Goal: Communication & Community: Share content

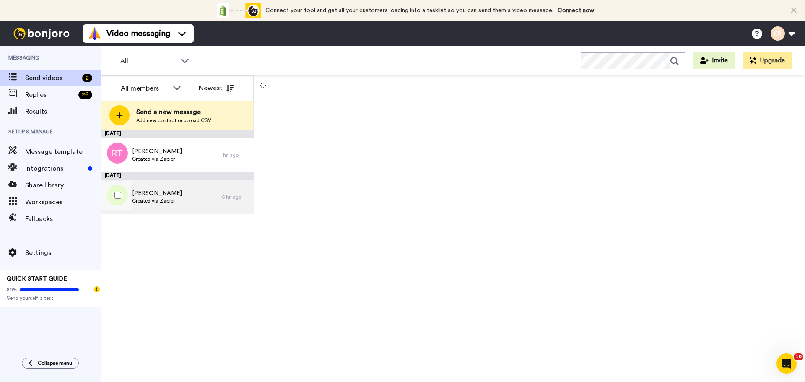
click at [180, 200] on span "Created via Zapier" at bounding box center [157, 201] width 50 height 7
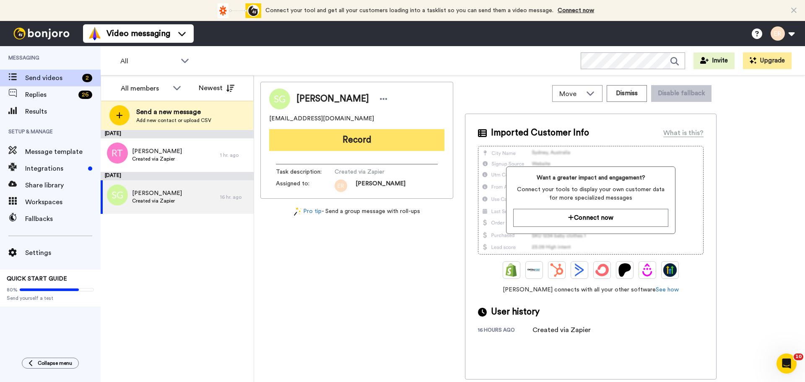
click at [383, 130] on button "Record" at bounding box center [356, 140] width 175 height 22
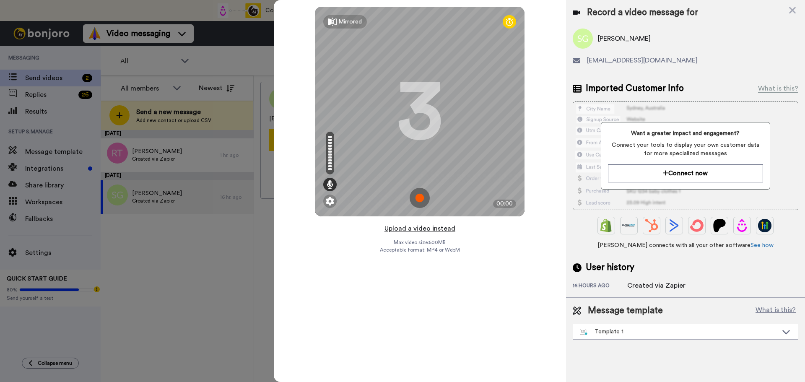
click at [426, 227] on button "Upload a video instead" at bounding box center [420, 228] width 76 height 11
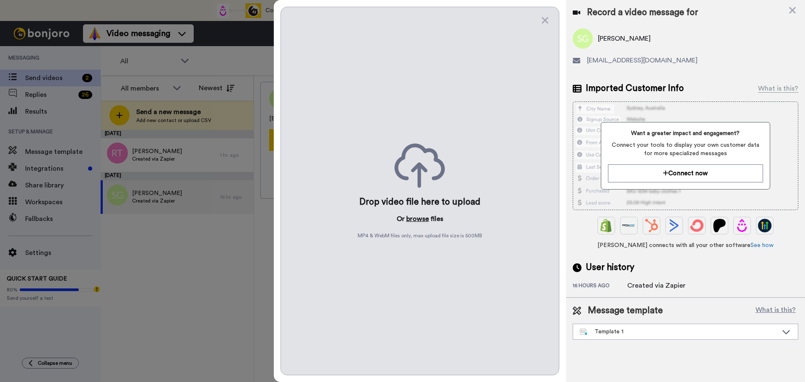
click at [424, 216] on button "browse" at bounding box center [417, 219] width 23 height 10
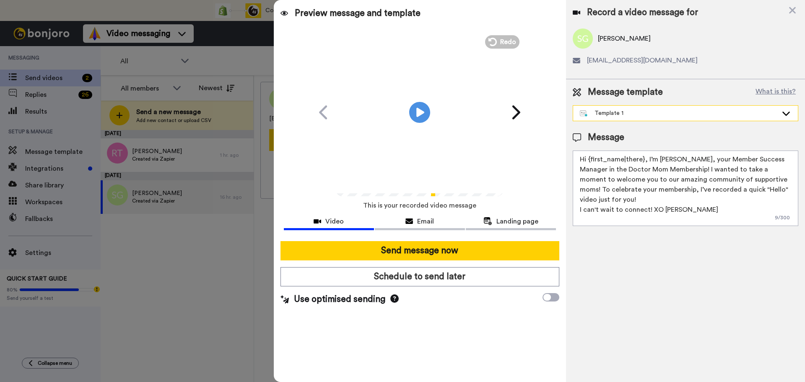
click at [595, 113] on div "Template 1" at bounding box center [679, 113] width 198 height 8
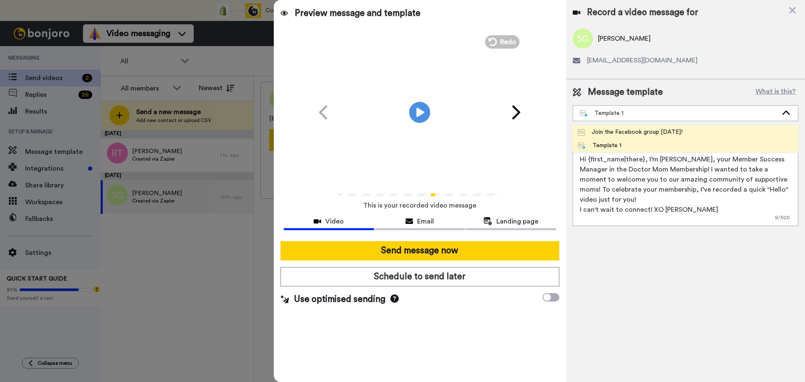
click at [609, 132] on div "Join the Facebook group [DATE]!" at bounding box center [630, 132] width 105 height 8
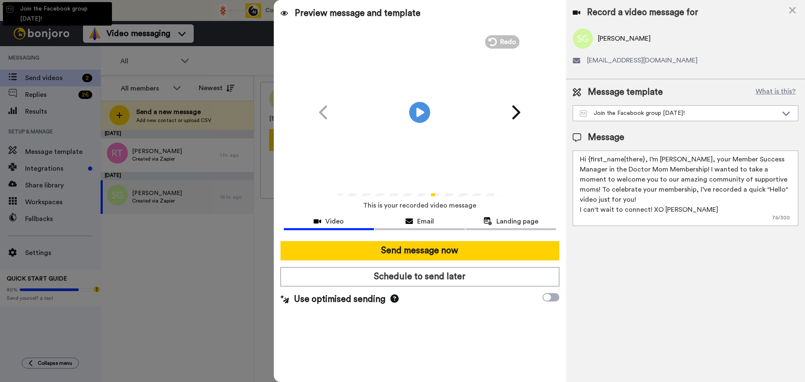
type textarea "Hello {first_name|there}, WELCOME TO THE DOCTOR MOM COMMUNITY!! WOOHOO!! I'm [P…"
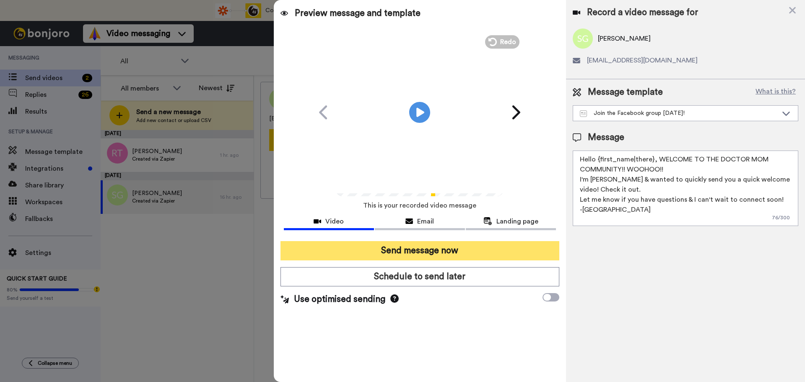
click at [443, 247] on button "Send message now" at bounding box center [420, 250] width 279 height 19
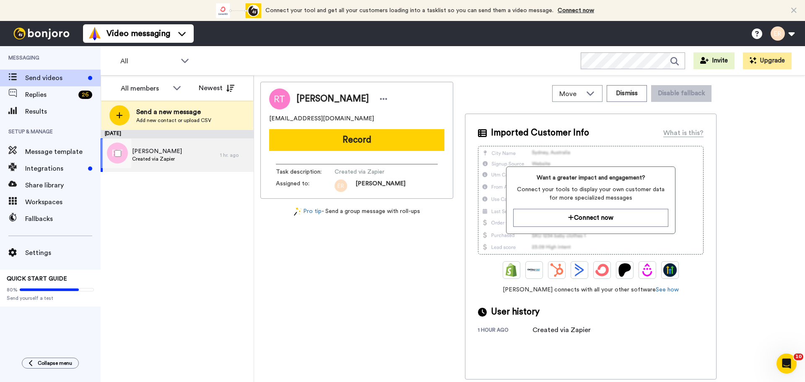
click at [176, 153] on span "[PERSON_NAME]" at bounding box center [157, 151] width 50 height 8
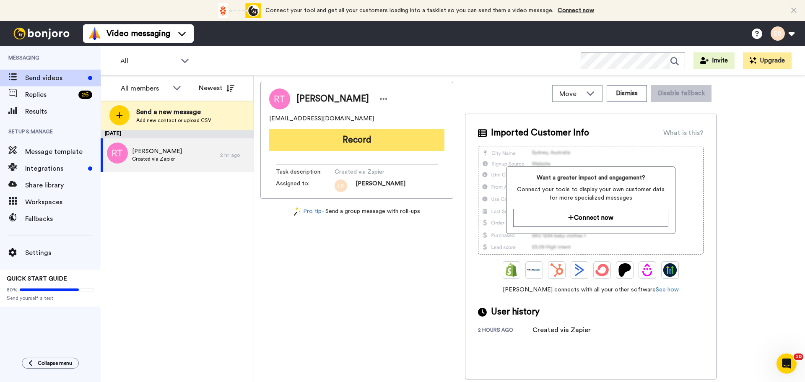
click at [355, 132] on button "Record" at bounding box center [356, 140] width 175 height 22
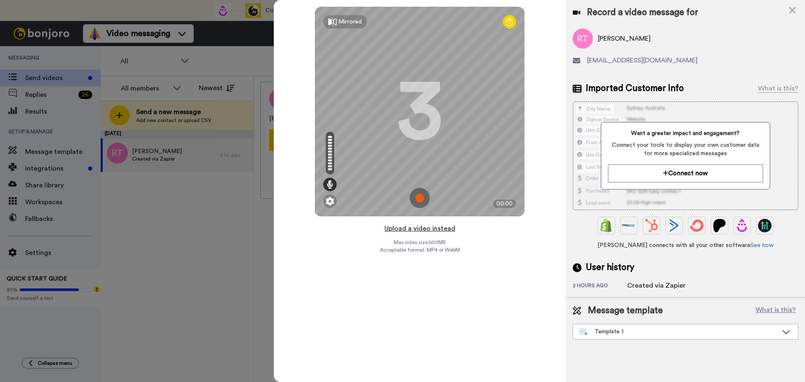
click at [404, 229] on button "Upload a video instead" at bounding box center [420, 228] width 76 height 11
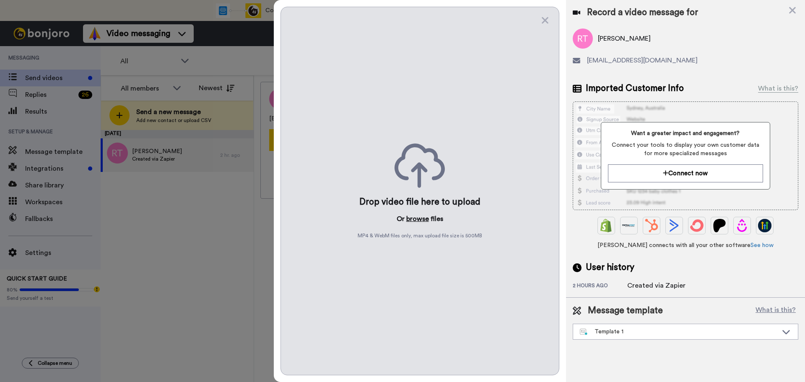
click at [409, 219] on button "browse" at bounding box center [417, 219] width 23 height 10
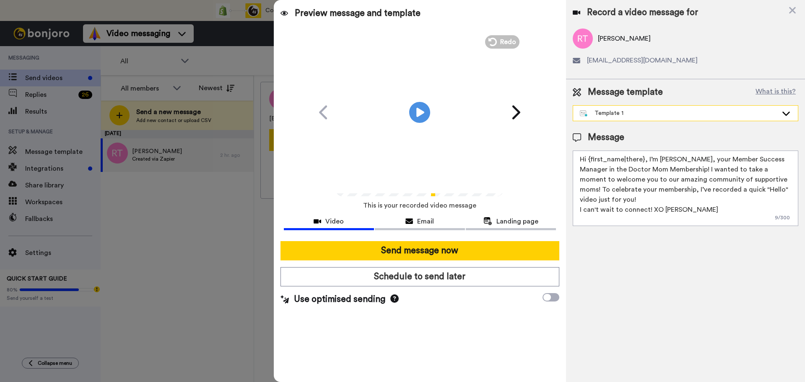
click at [611, 109] on div "Template 1" at bounding box center [679, 113] width 198 height 8
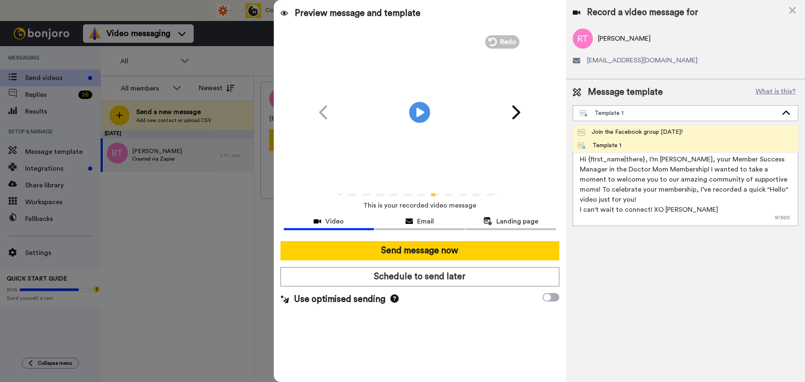
click at [612, 129] on div "Join the Facebook group [DATE]!" at bounding box center [630, 132] width 105 height 8
type textarea "Hello {first_name|there}, WELCOME TO THE DOCTOR MOM COMMUNITY!! WOOHOO!! I'm [P…"
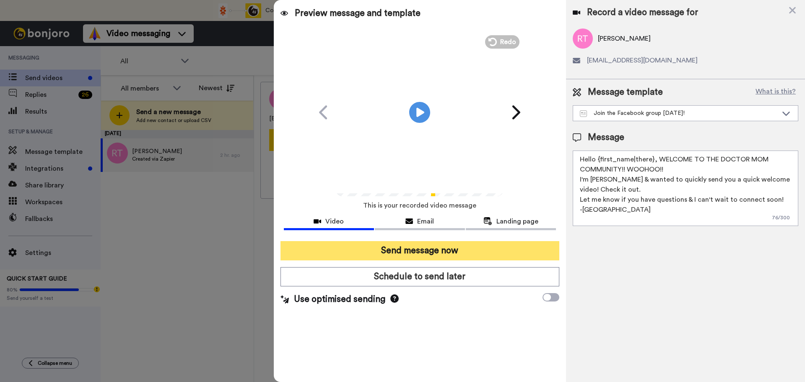
click at [454, 248] on button "Send message now" at bounding box center [420, 250] width 279 height 19
